Goal: Information Seeking & Learning: Check status

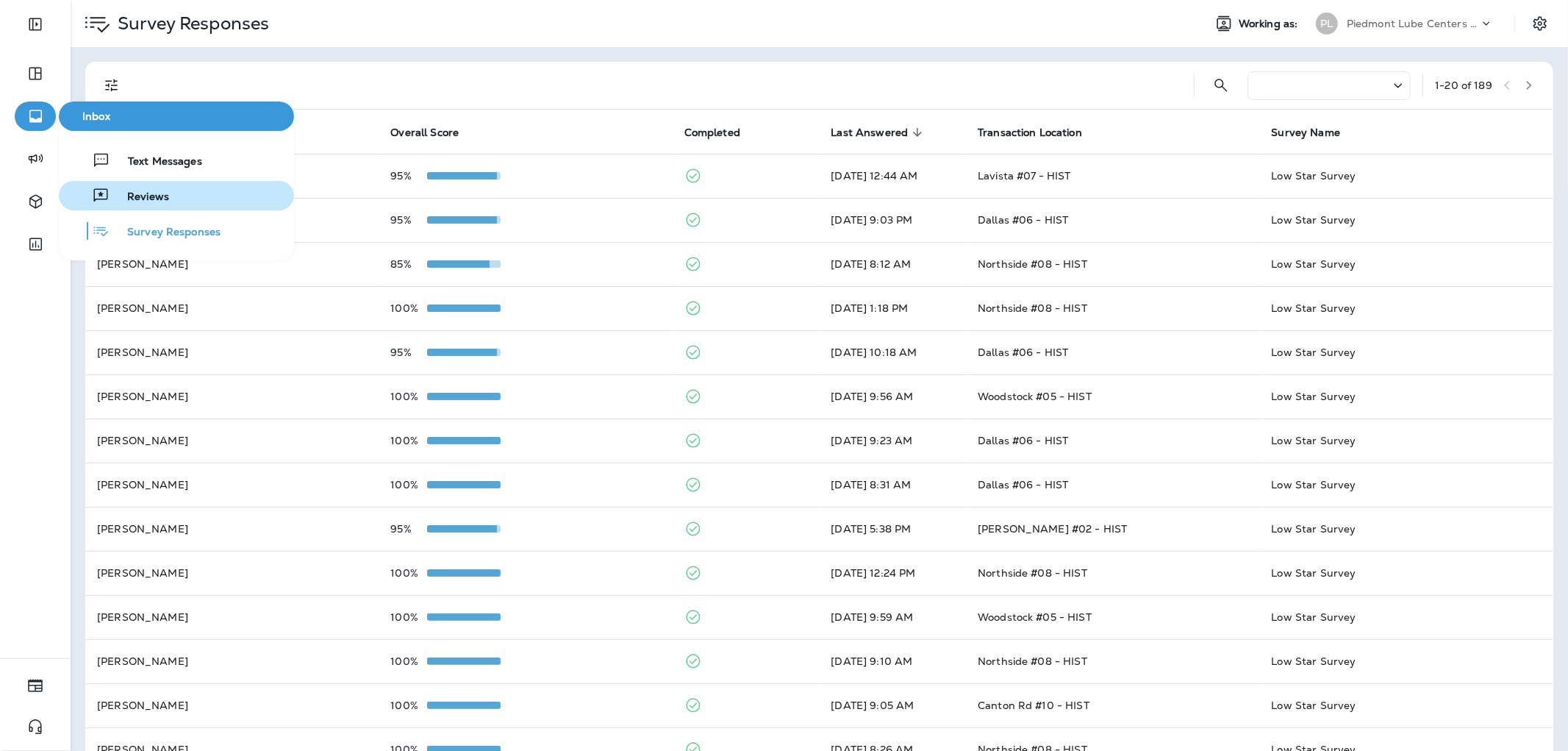
click at [118, 187] on div "Reviews" at bounding box center [116, 196] width 104 height 18
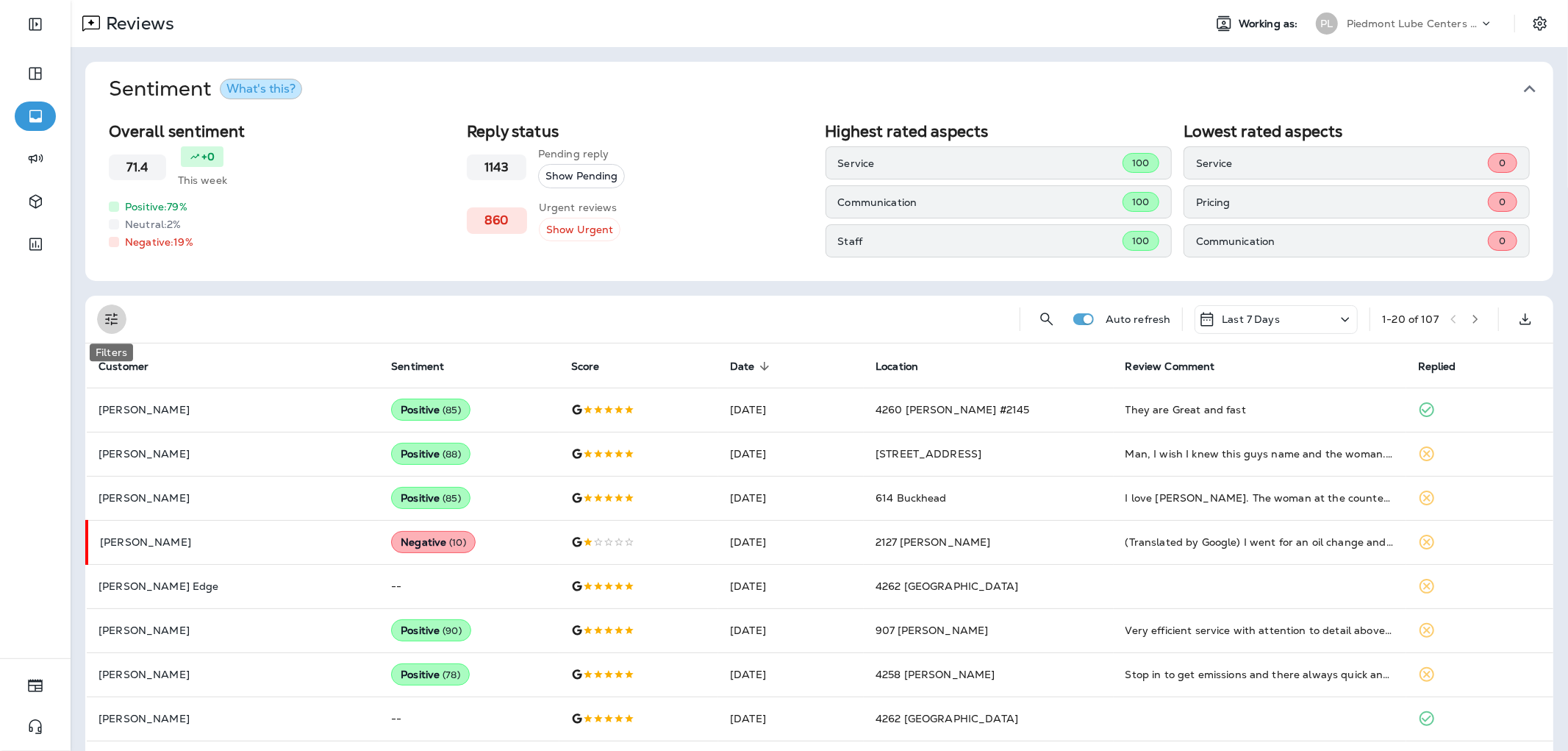
click at [118, 304] on button "Filters" at bounding box center [112, 319] width 30 height 30
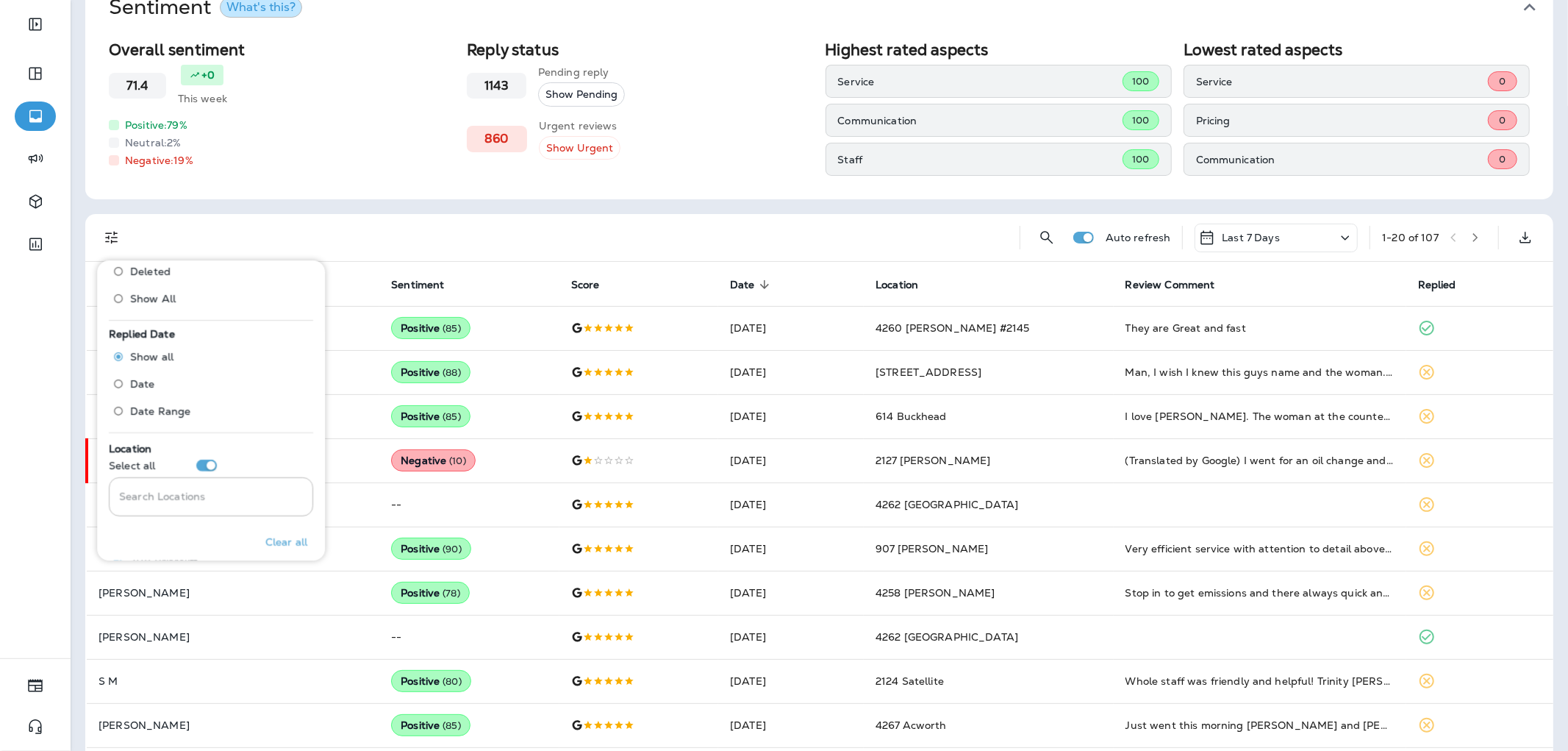
scroll to position [653, 0]
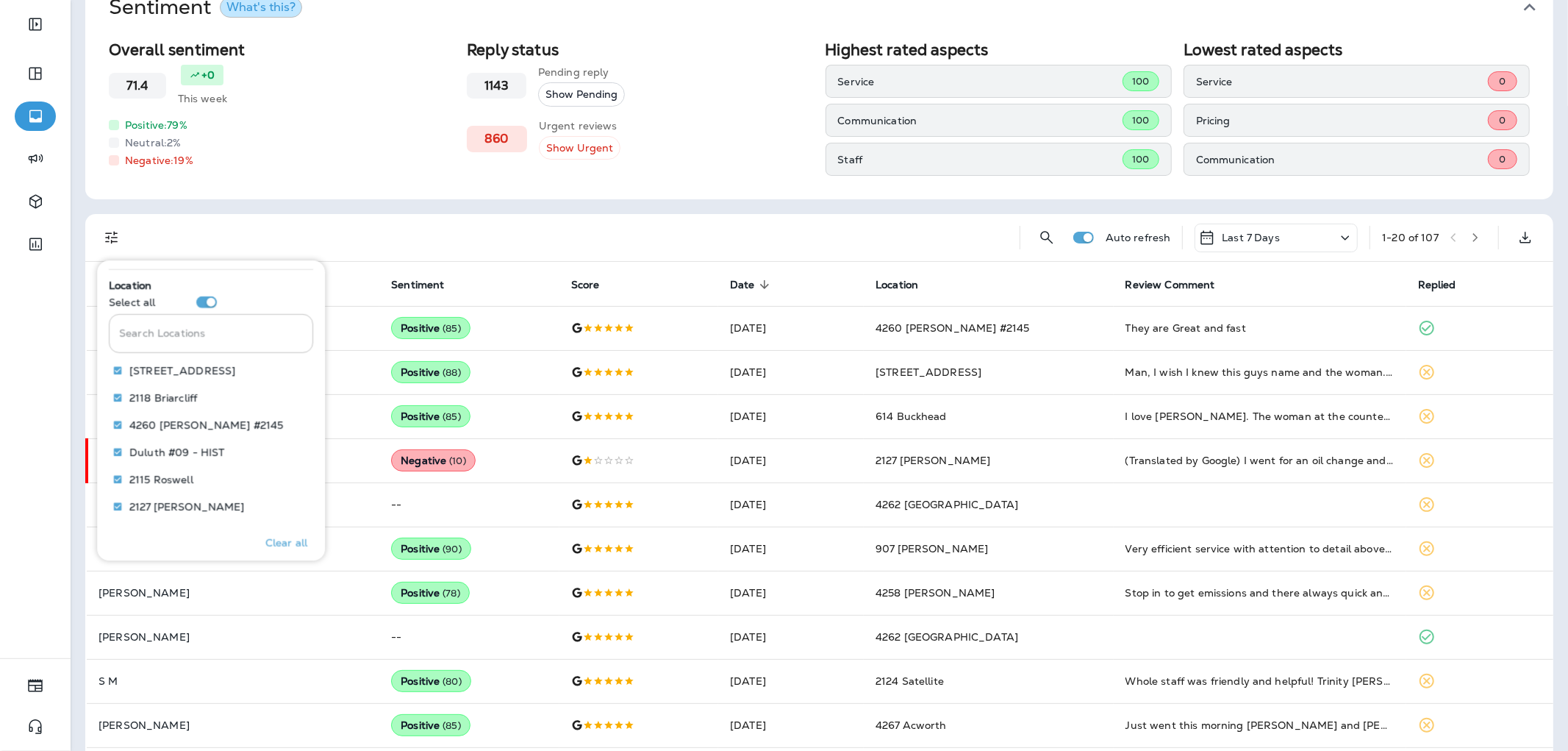
click at [215, 348] on input "Search Locations" at bounding box center [211, 333] width 204 height 39
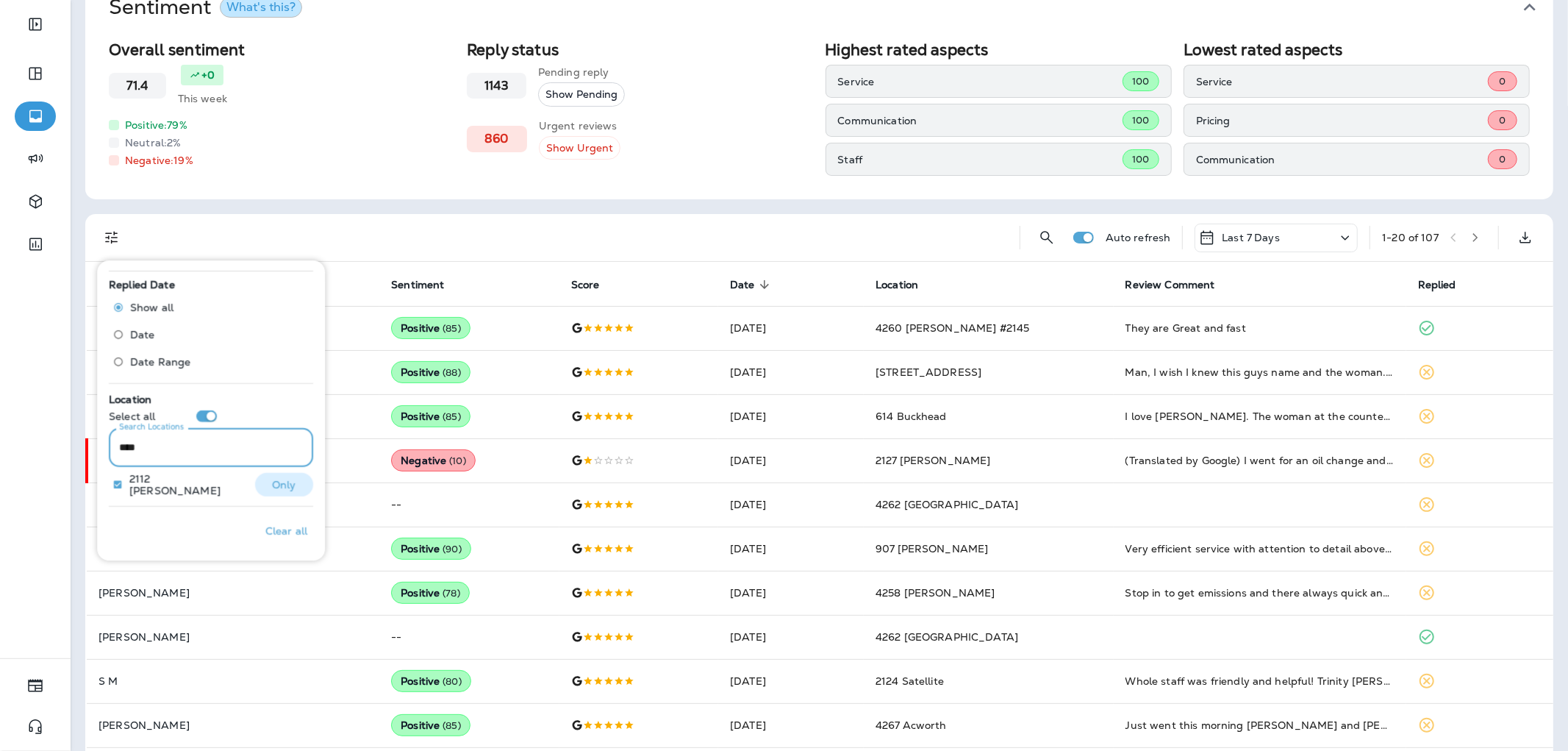
type input "****"
click at [282, 489] on p "Only" at bounding box center [284, 484] width 24 height 12
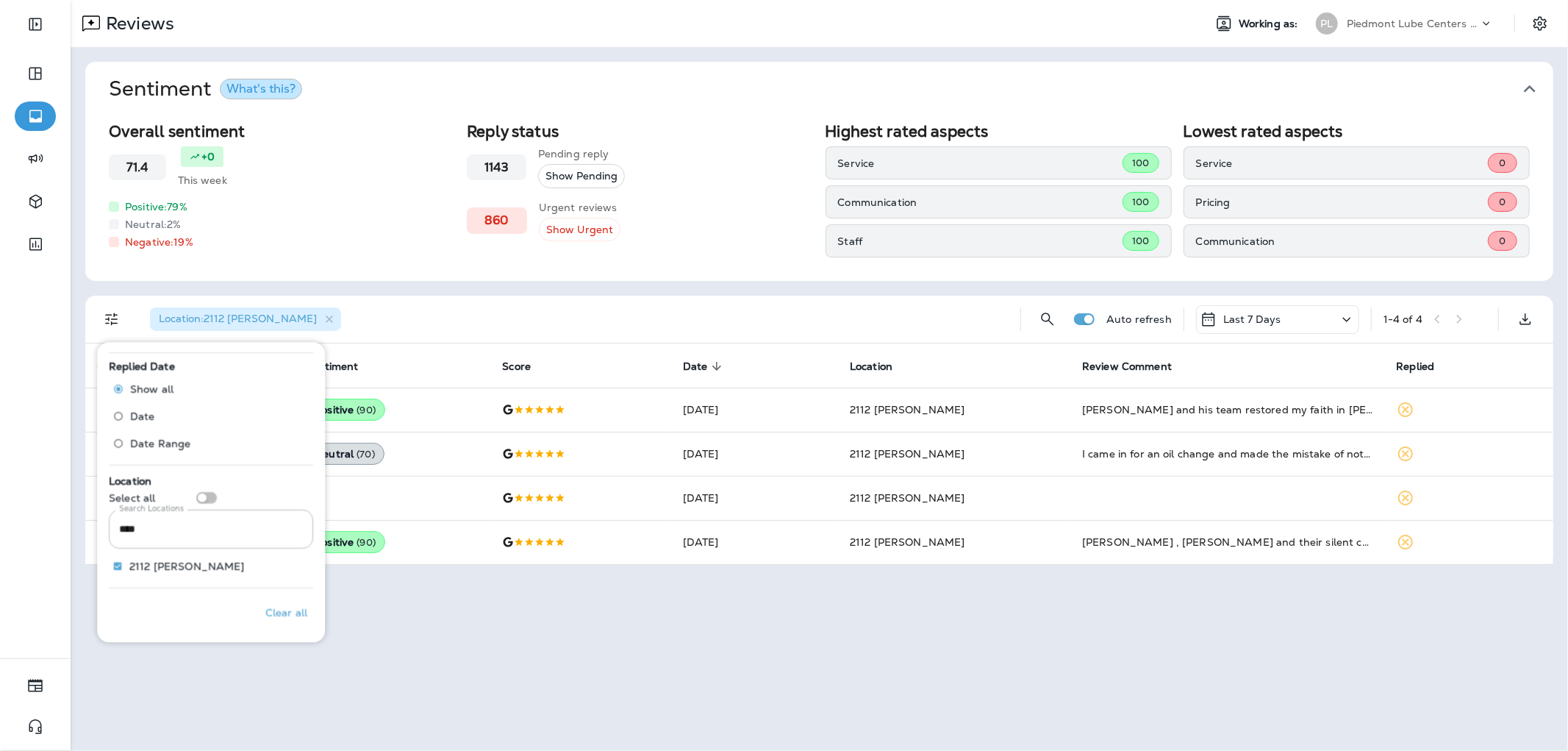
click at [452, 310] on div "Location : 2112 [PERSON_NAME]" at bounding box center [574, 319] width 871 height 47
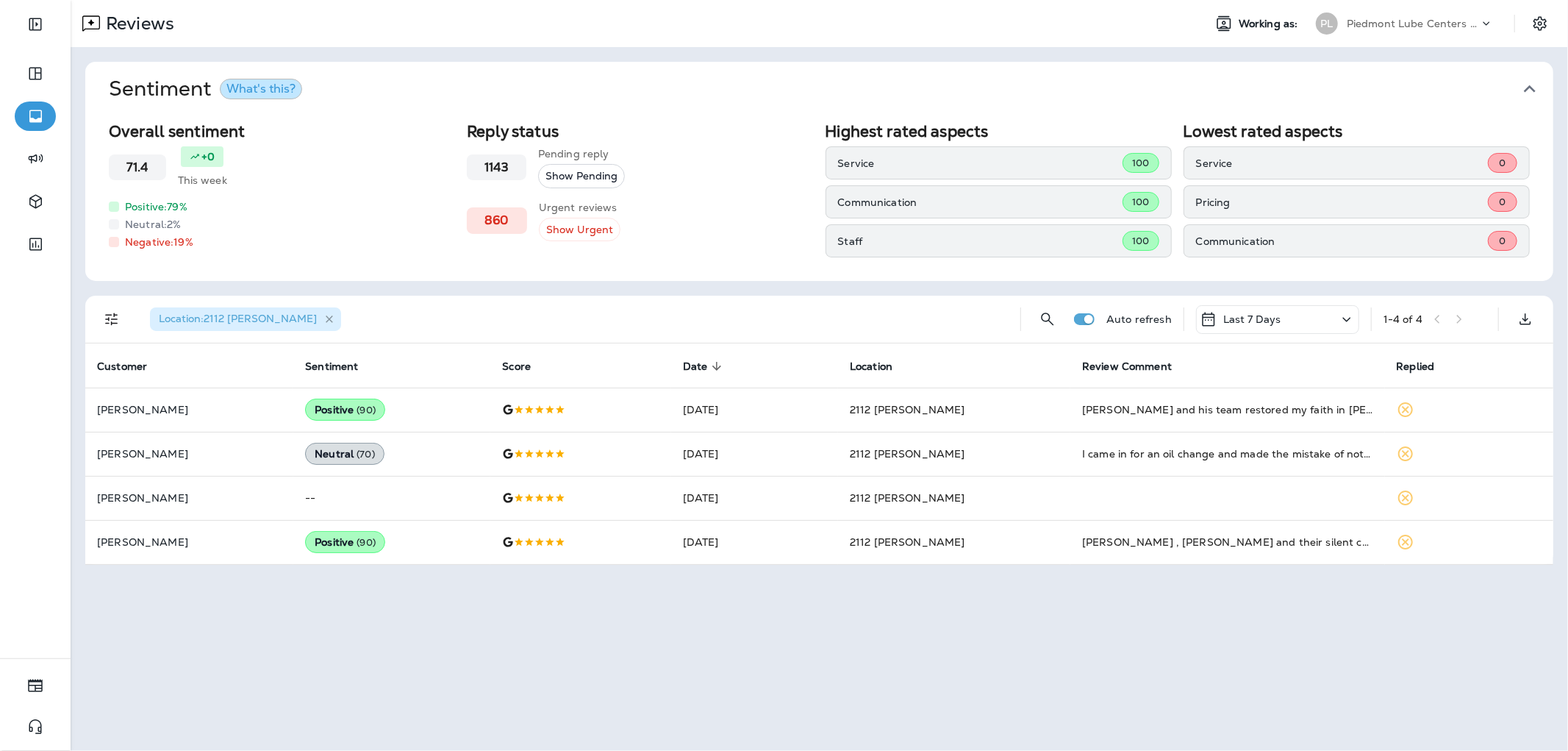
click at [324, 320] on icon "button" at bounding box center [329, 319] width 13 height 13
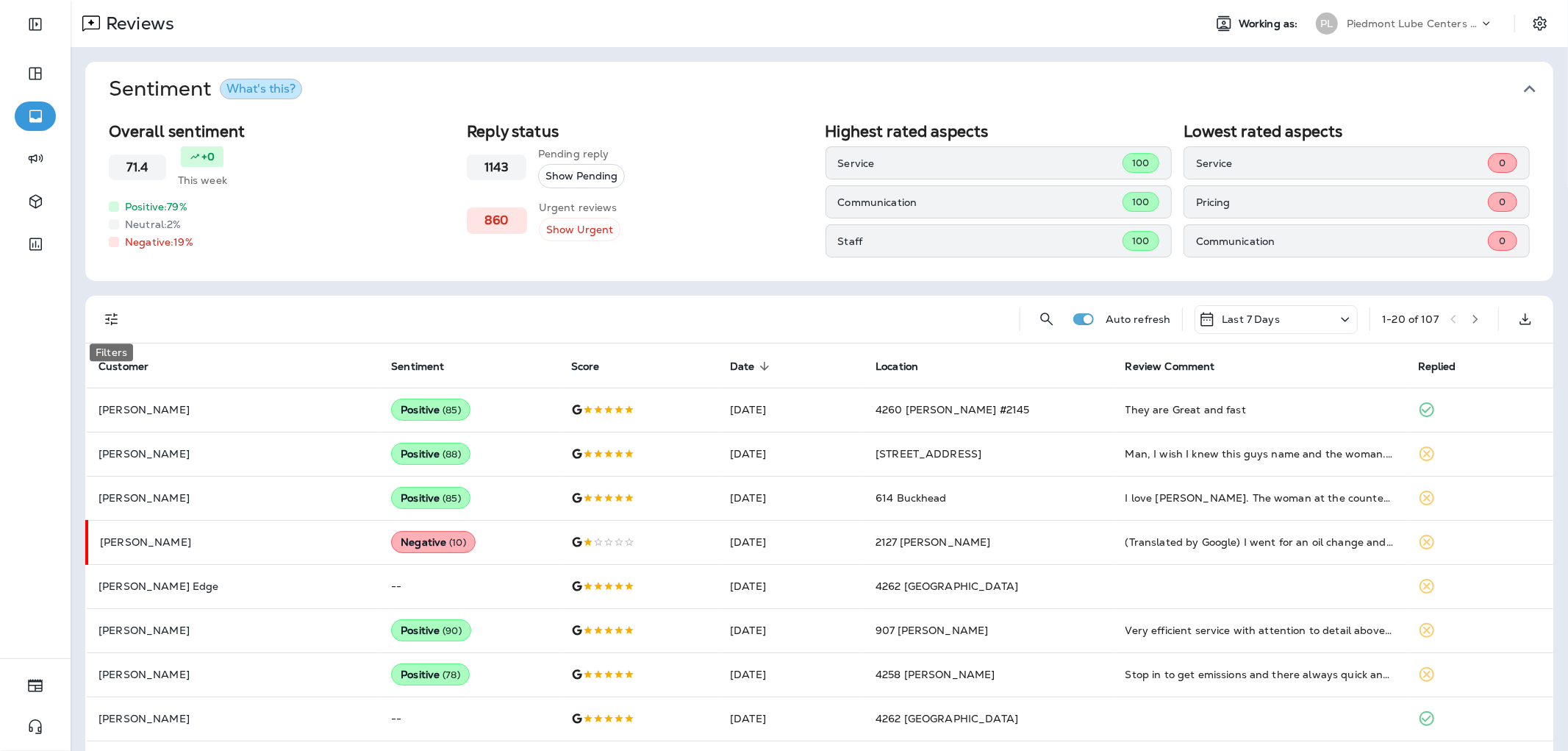
click at [107, 311] on icon "Filters" at bounding box center [112, 319] width 18 height 18
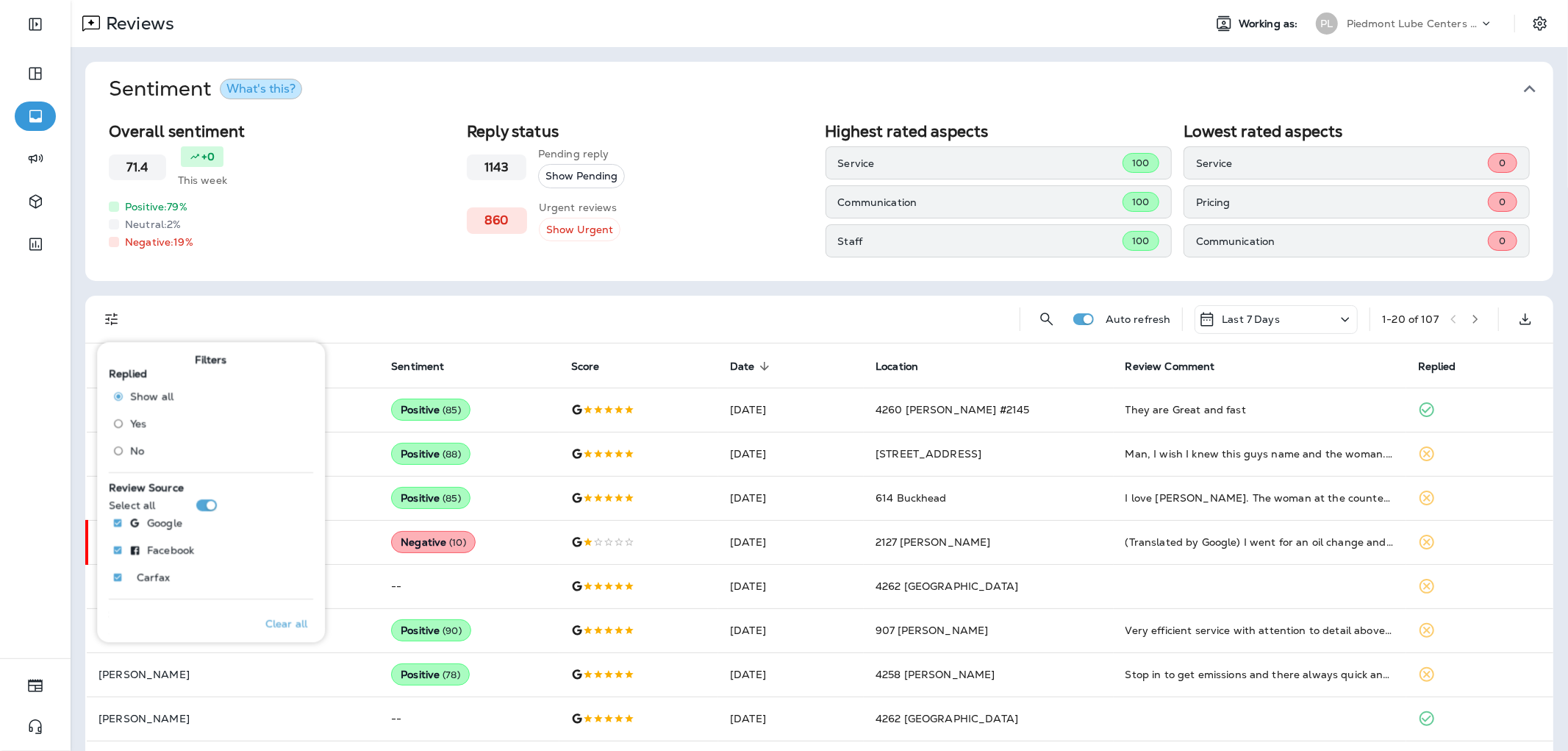
click at [1267, 309] on div "Last 7 Days" at bounding box center [1276, 319] width 163 height 29
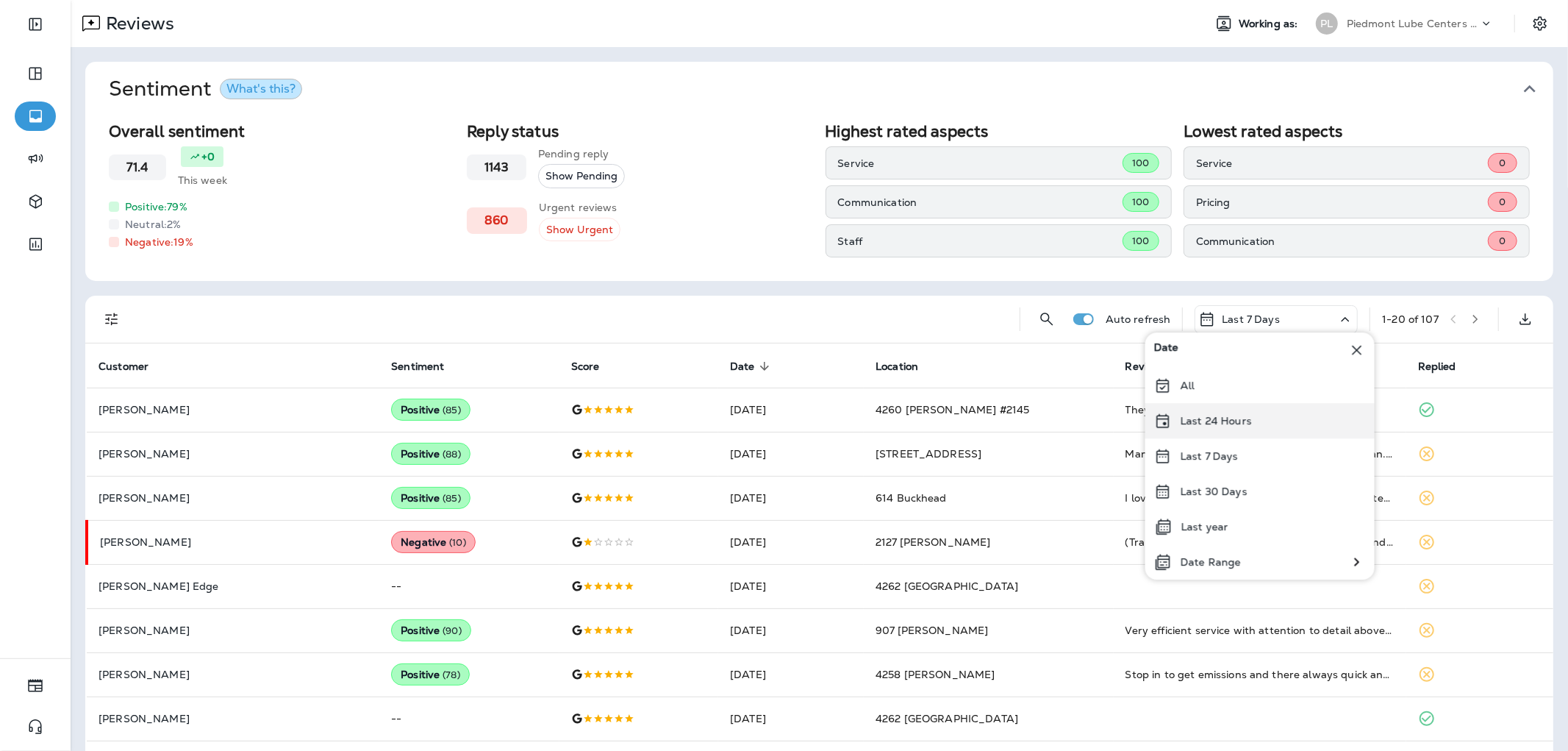
click at [1230, 413] on div "Last 24 Hours" at bounding box center [1260, 421] width 229 height 36
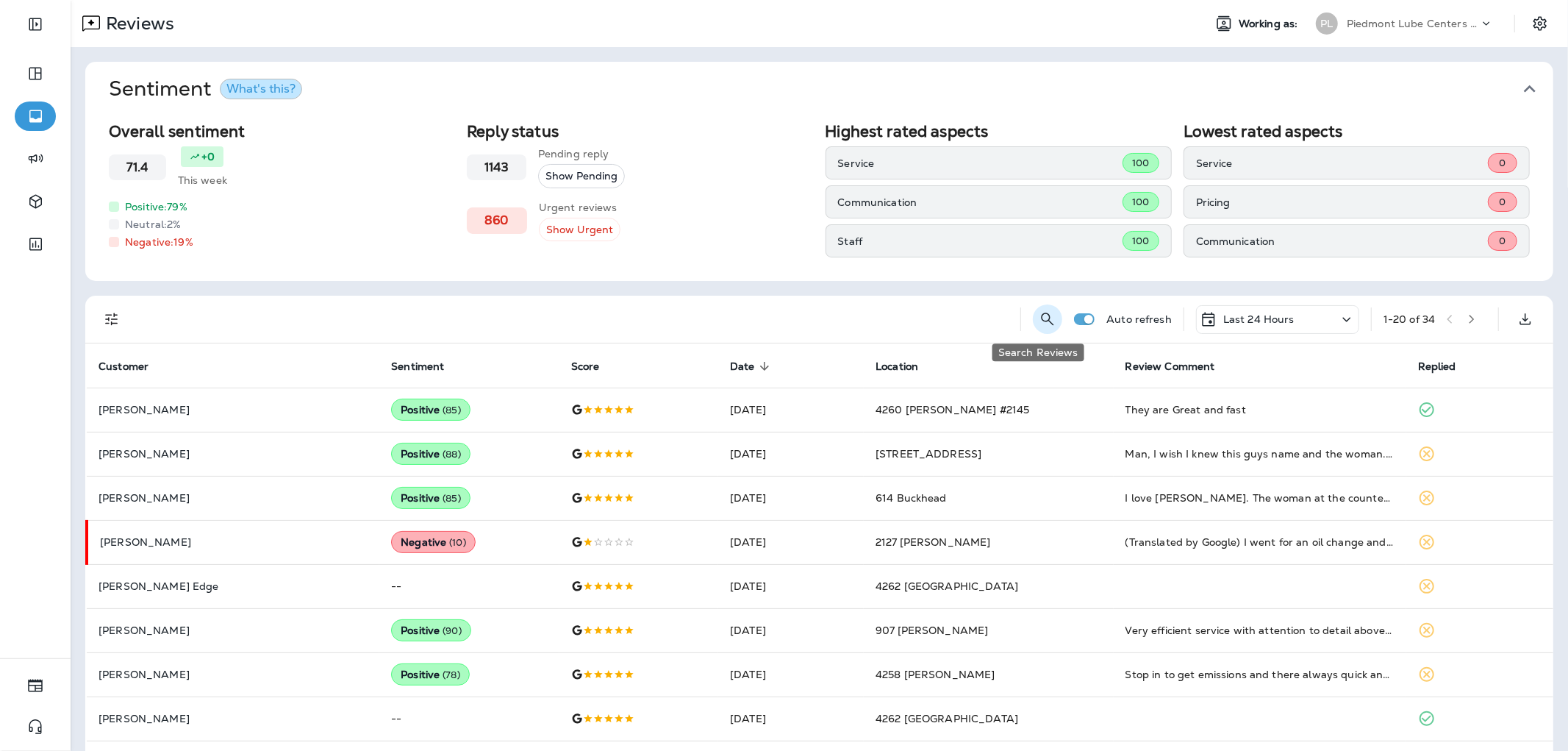
click at [1039, 327] on icon "Search Reviews" at bounding box center [1048, 319] width 18 height 18
click at [976, 326] on input "text" at bounding box center [971, 318] width 153 height 39
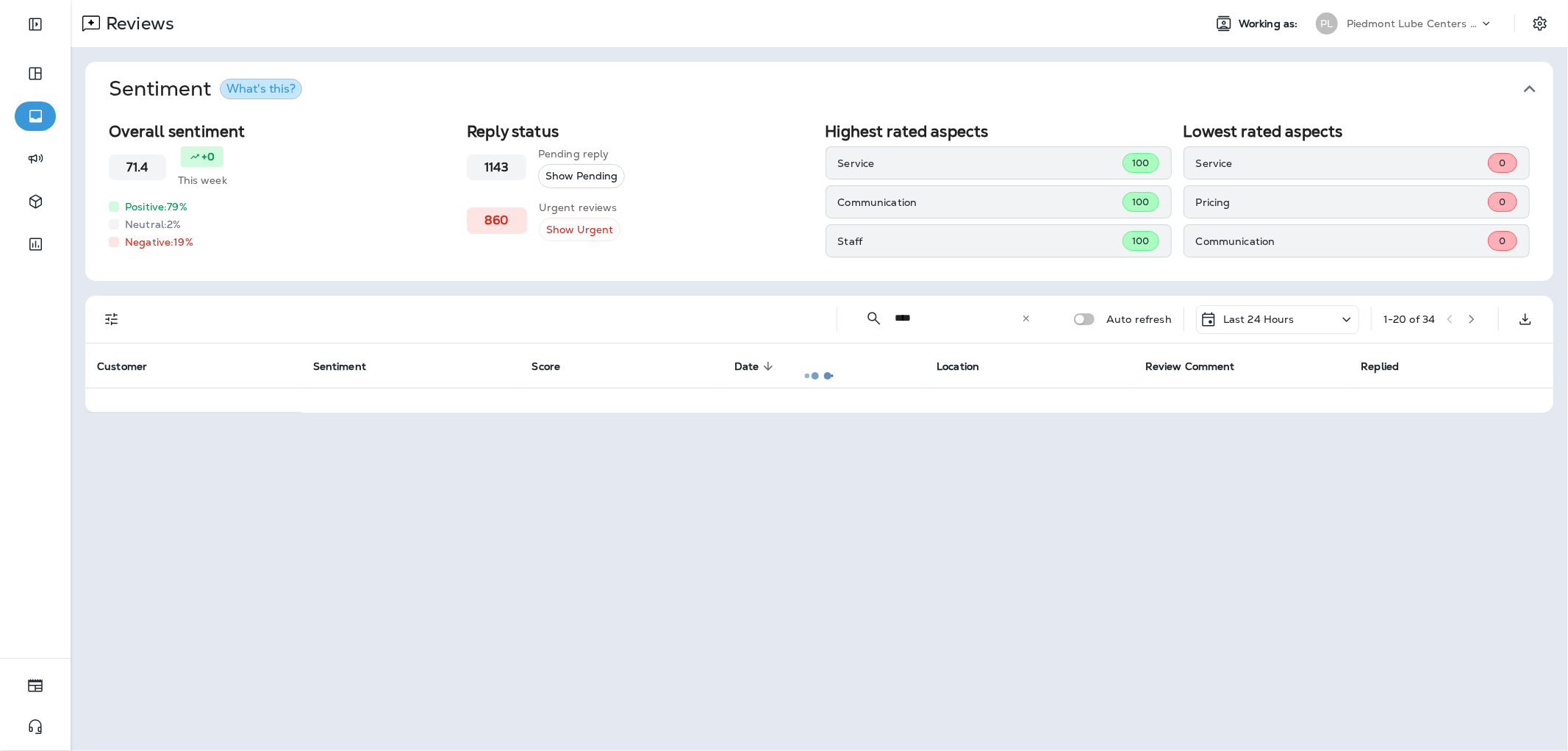
type input "****"
